Goal: Register for event/course

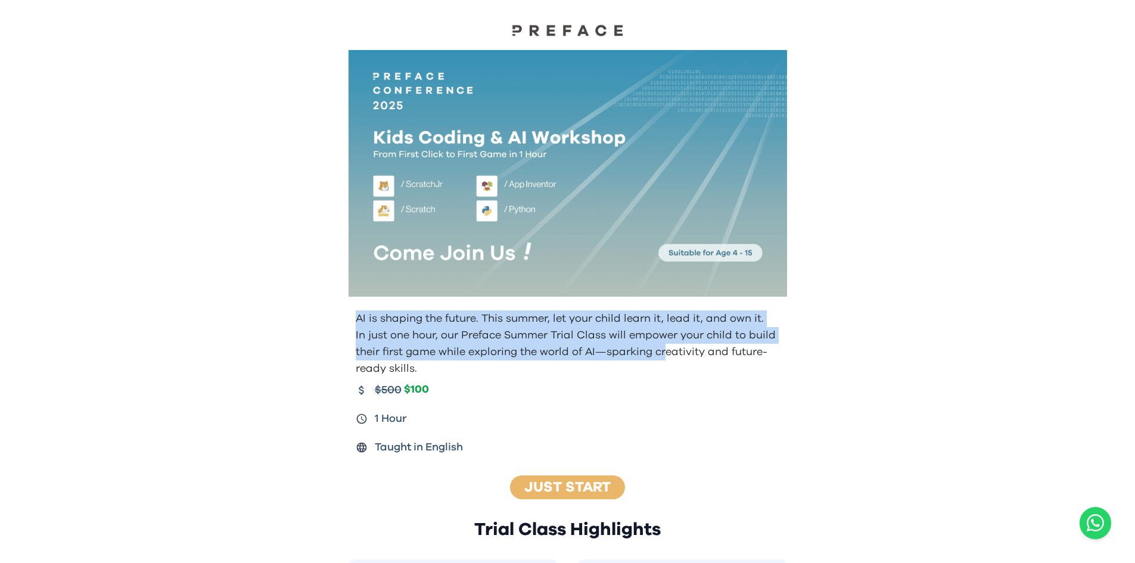
drag, startPoint x: 357, startPoint y: 317, endPoint x: 666, endPoint y: 353, distance: 310.8
click at [666, 352] on div "AI is shaping the future. This summer, let your child learn it, lead it, and ow…" at bounding box center [567, 343] width 429 height 67
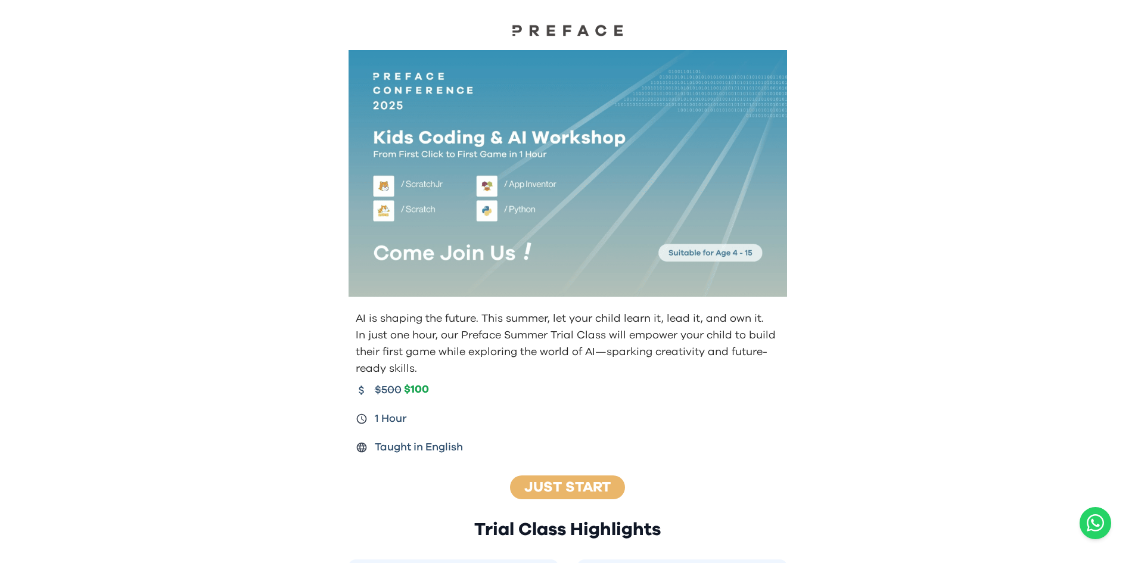
click at [637, 374] on div "AI is shaping the future. This summer, let your child learn it, lead it, and ow…" at bounding box center [568, 383] width 458 height 155
drag, startPoint x: 488, startPoint y: 316, endPoint x: 648, endPoint y: 329, distance: 160.9
click at [644, 322] on p "AI is shaping the future. This summer, let your child learn it, lead it, and ow…" at bounding box center [569, 318] width 427 height 17
click at [669, 370] on p "In just one hour, our Preface Summer Trial Class will empower your child to bui…" at bounding box center [569, 352] width 427 height 50
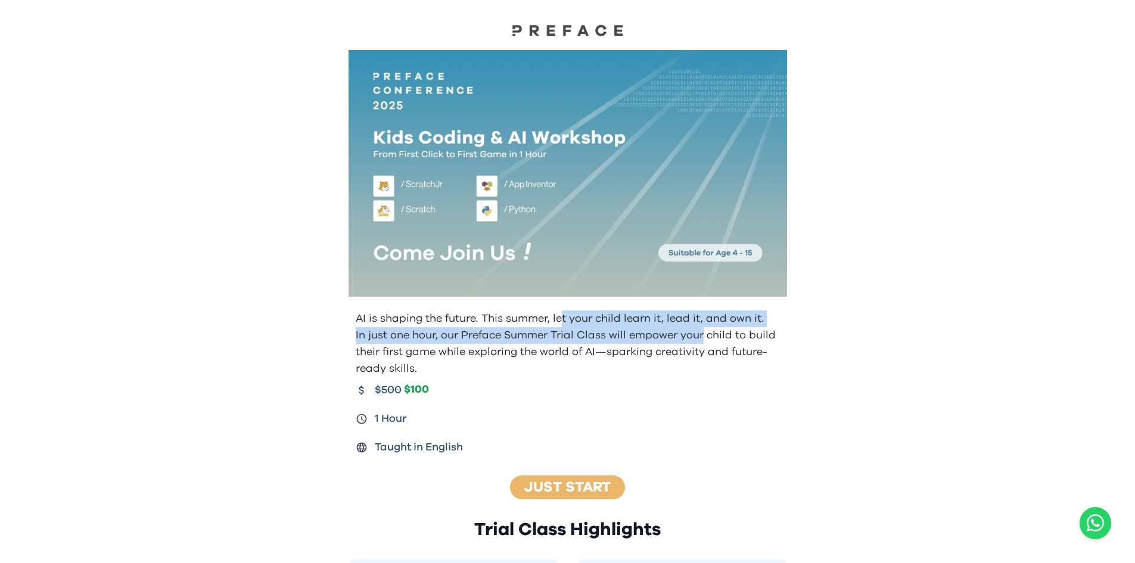
drag, startPoint x: 582, startPoint y: 315, endPoint x: 702, endPoint y: 334, distance: 122.4
click at [702, 334] on div "AI is shaping the future. This summer, let your child learn it, lead it, and ow…" at bounding box center [567, 343] width 429 height 67
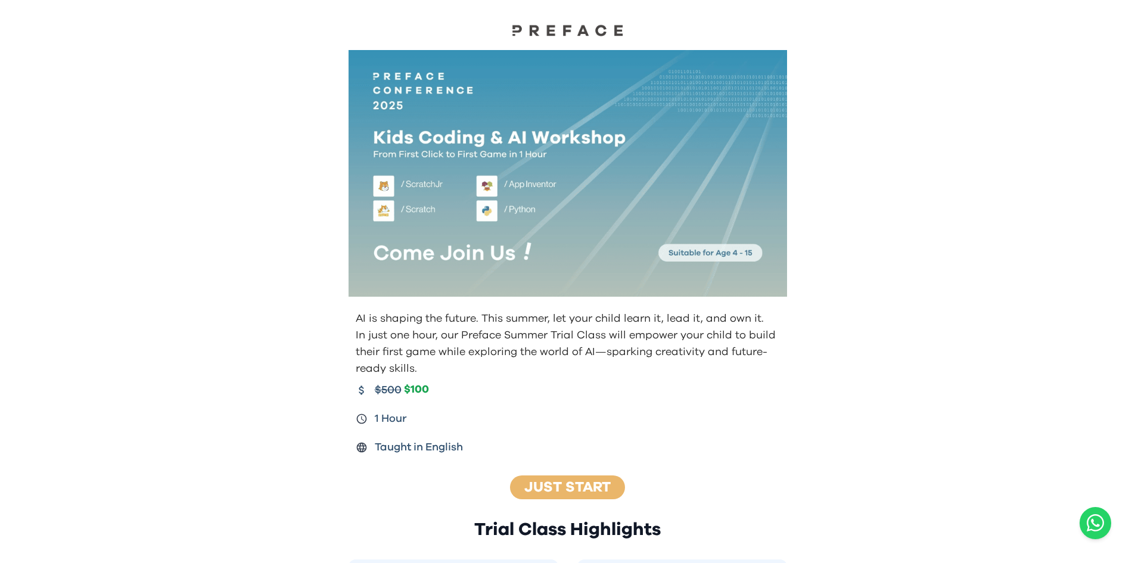
drag, startPoint x: 748, startPoint y: 383, endPoint x: 589, endPoint y: 376, distance: 159.2
click at [748, 384] on div "$500 $100" at bounding box center [569, 390] width 427 height 17
click at [594, 337] on p "In just one hour, our Preface Summer Trial Class will empower your child to bui…" at bounding box center [569, 352] width 427 height 50
